Goal: Transaction & Acquisition: Purchase product/service

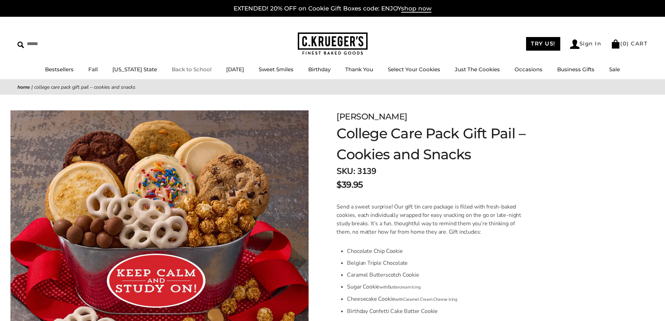
click at [182, 69] on link "Back to School" at bounding box center [192, 69] width 40 height 7
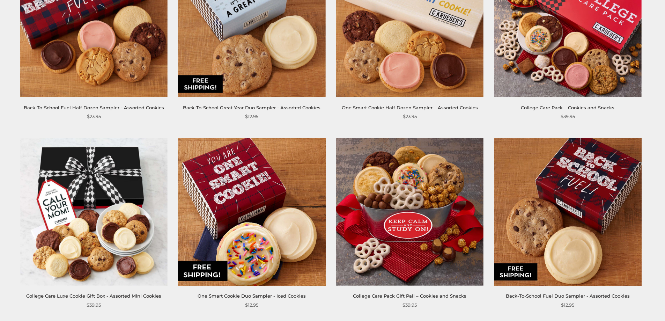
scroll to position [140, 0]
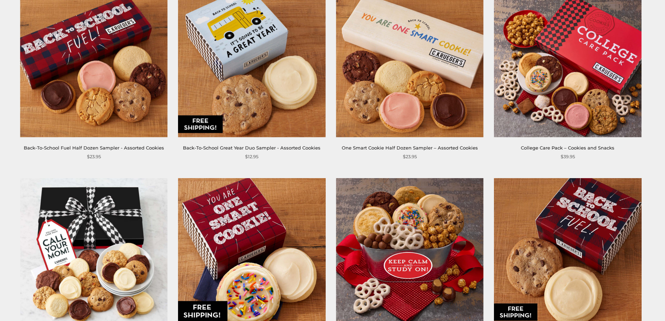
click at [576, 96] on img at bounding box center [567, 63] width 147 height 147
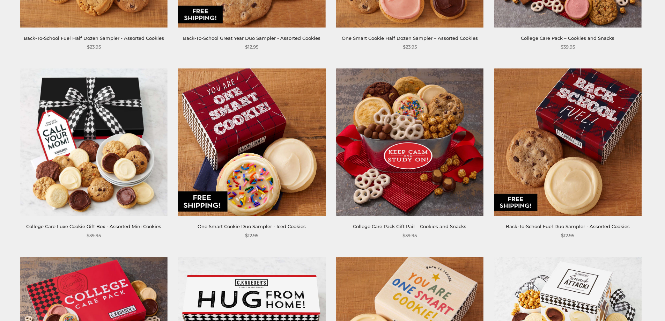
scroll to position [244, 0]
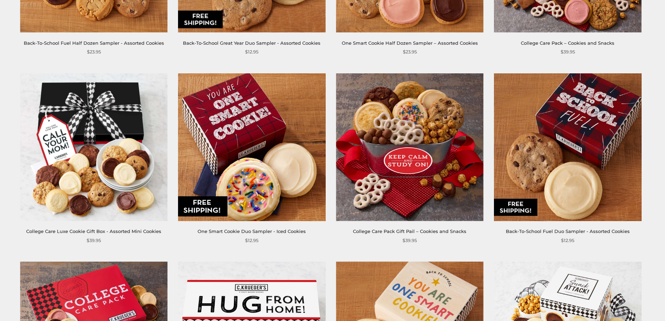
click at [428, 141] on img at bounding box center [409, 146] width 147 height 147
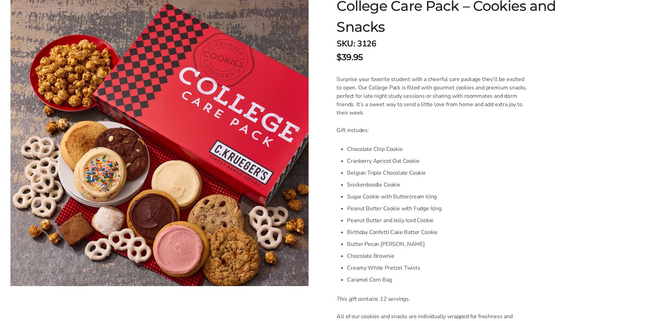
scroll to position [140, 0]
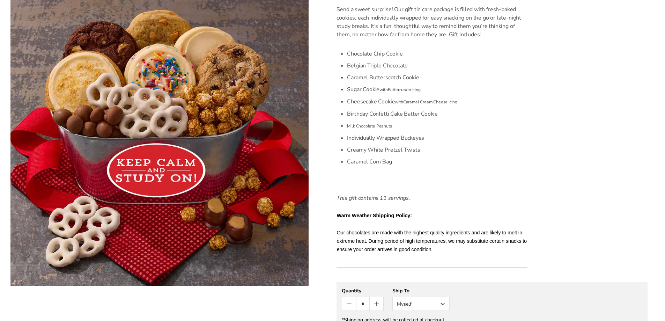
scroll to position [209, 0]
